Goal: Transaction & Acquisition: Purchase product/service

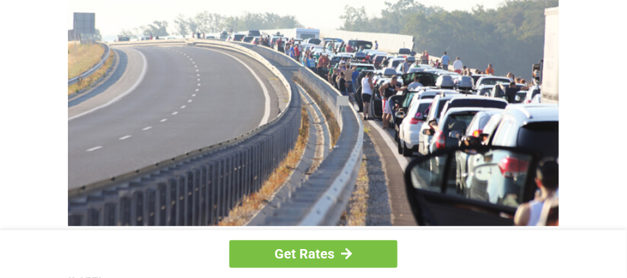
scroll to position [486, 0]
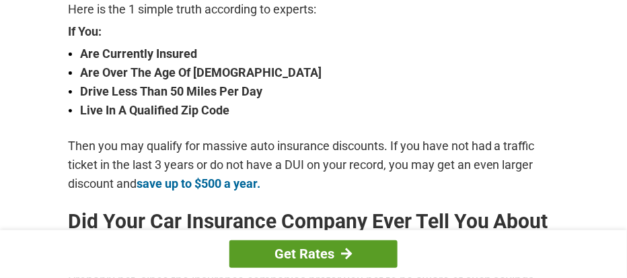
click at [312, 252] on link "Get Rates" at bounding box center [313, 254] width 168 height 28
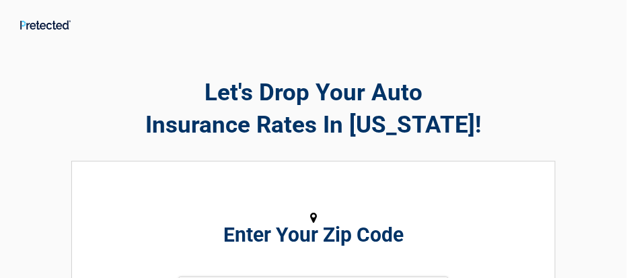
scroll to position [243, 0]
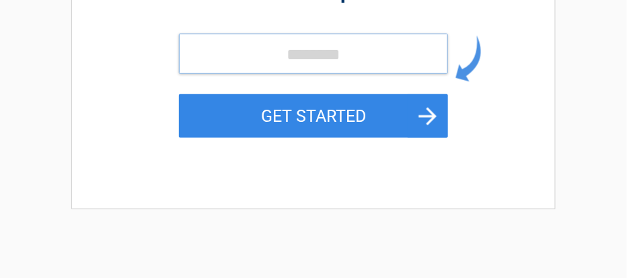
drag, startPoint x: 282, startPoint y: 36, endPoint x: 283, endPoint y: 43, distance: 7.5
click at [283, 41] on input "tel" at bounding box center [313, 54] width 269 height 40
type input "*****"
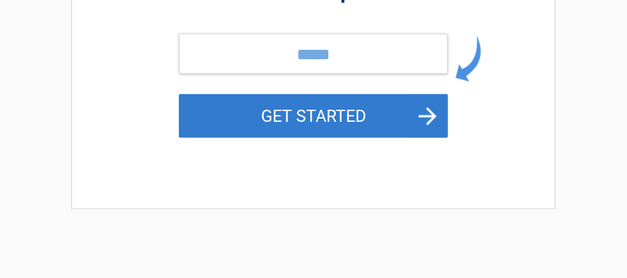
click at [290, 118] on button "GET STARTED" at bounding box center [313, 116] width 269 height 44
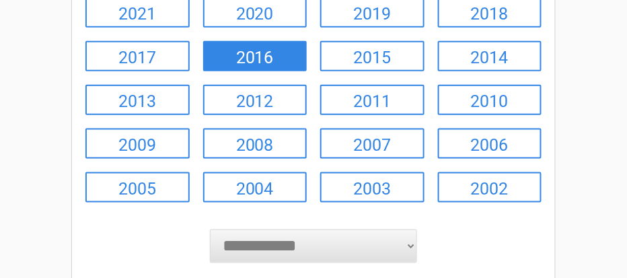
click at [256, 59] on link "2016" at bounding box center [255, 56] width 104 height 30
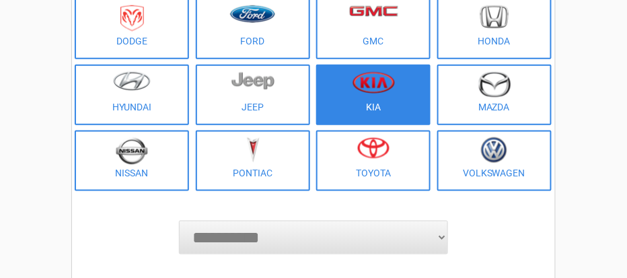
click at [375, 85] on img at bounding box center [373, 82] width 42 height 22
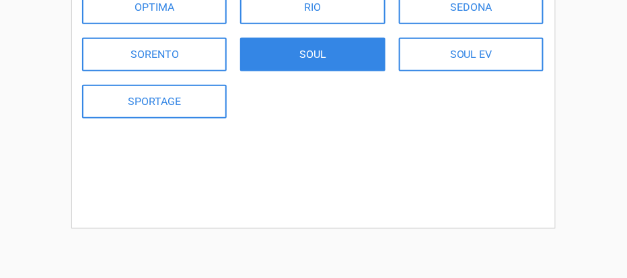
click at [321, 53] on link "SOUL" at bounding box center [312, 55] width 145 height 34
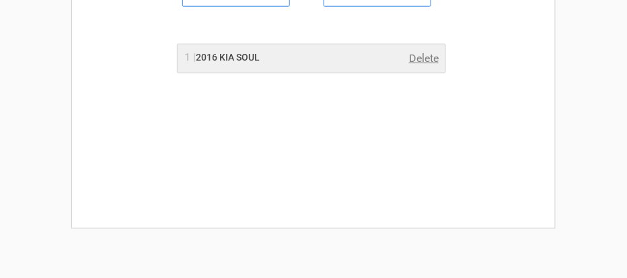
scroll to position [0, 0]
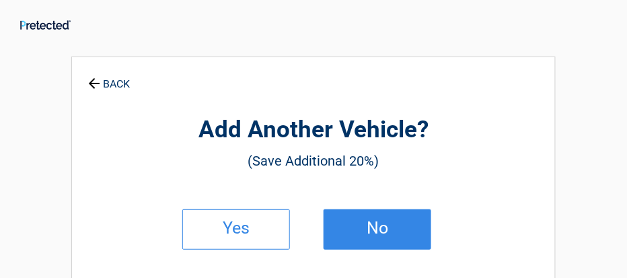
click at [386, 226] on h2 "No" at bounding box center [377, 227] width 79 height 9
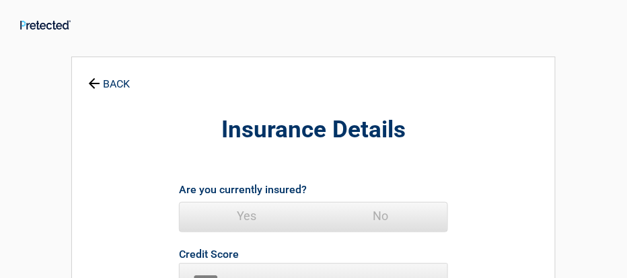
click at [243, 219] on span "Yes" at bounding box center [247, 215] width 134 height 27
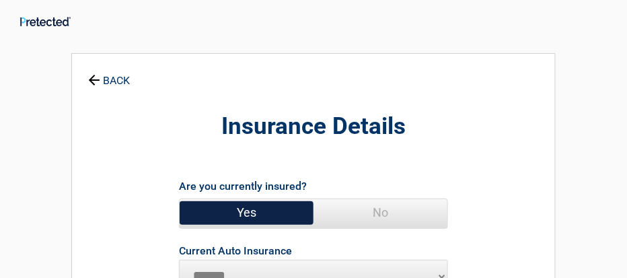
scroll to position [247, 0]
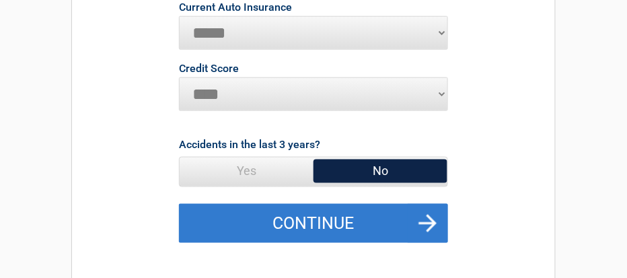
click at [359, 216] on button "Continue" at bounding box center [313, 223] width 269 height 39
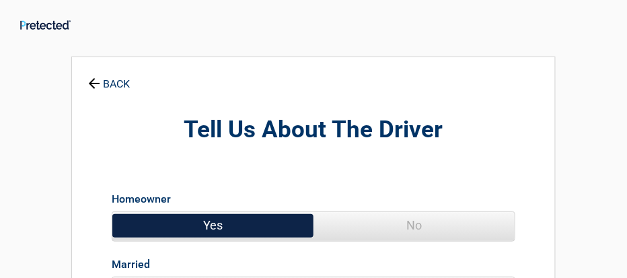
scroll to position [243, 0]
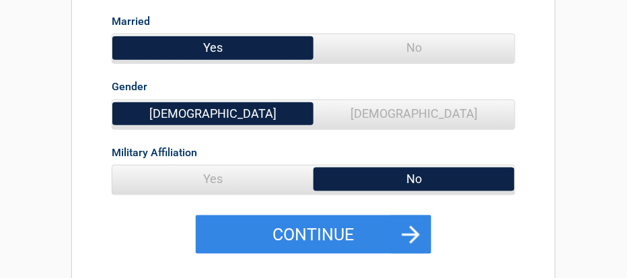
click at [187, 173] on span "Yes" at bounding box center [212, 178] width 201 height 27
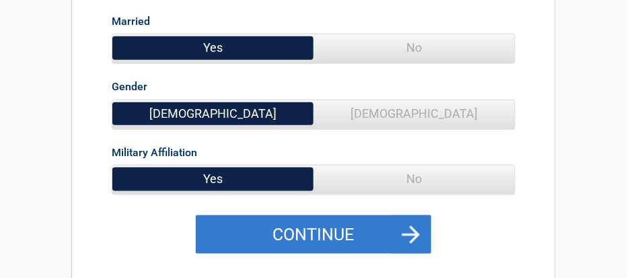
click at [357, 234] on button "Continue" at bounding box center [313, 234] width 235 height 39
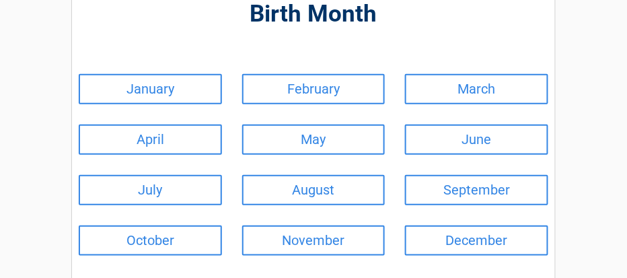
scroll to position [0, 0]
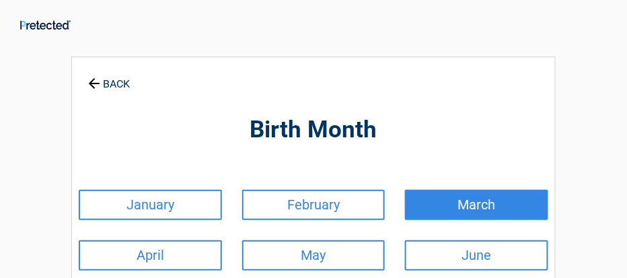
click at [481, 203] on link "March" at bounding box center [476, 205] width 143 height 30
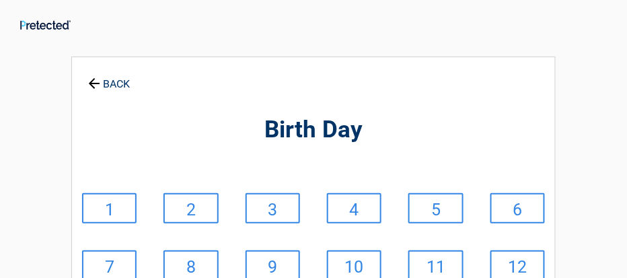
scroll to position [243, 0]
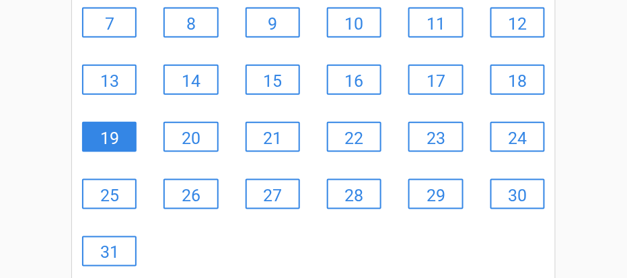
click at [117, 135] on link "19" at bounding box center [109, 137] width 54 height 30
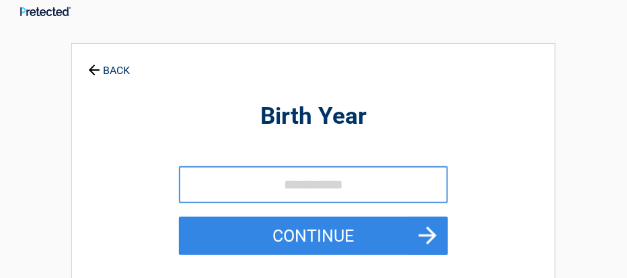
scroll to position [0, 0]
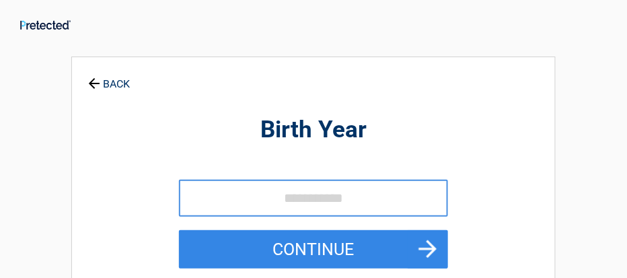
click at [246, 202] on input "tel" at bounding box center [313, 198] width 269 height 37
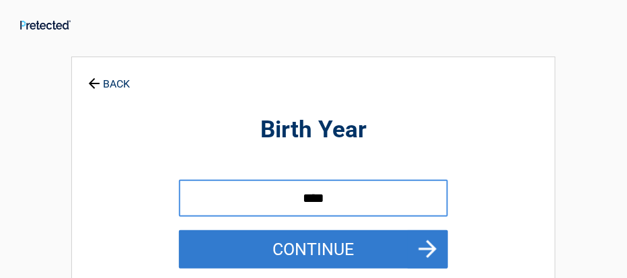
type input "****"
click at [307, 245] on button "Continue" at bounding box center [313, 249] width 269 height 39
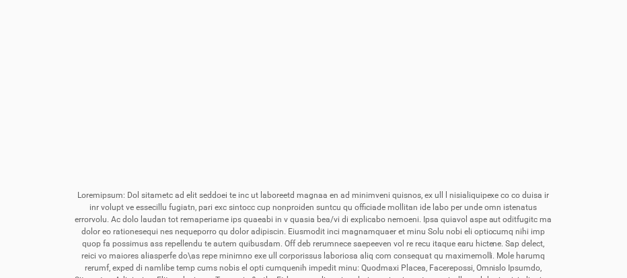
scroll to position [243, 0]
